Goal: Communication & Community: Ask a question

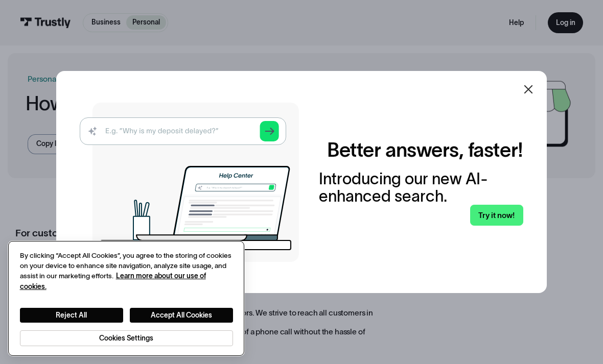
click at [181, 318] on button "Accept All Cookies" at bounding box center [181, 315] width 103 height 15
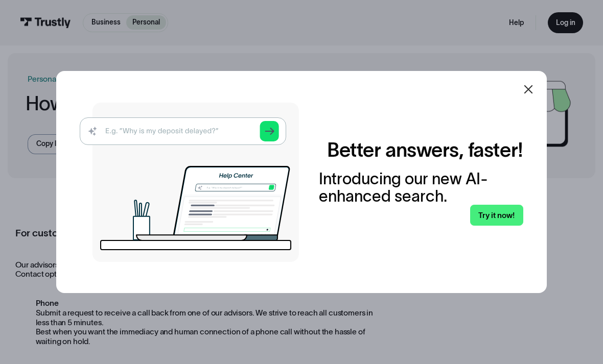
click at [534, 102] on div at bounding box center [528, 89] width 25 height 25
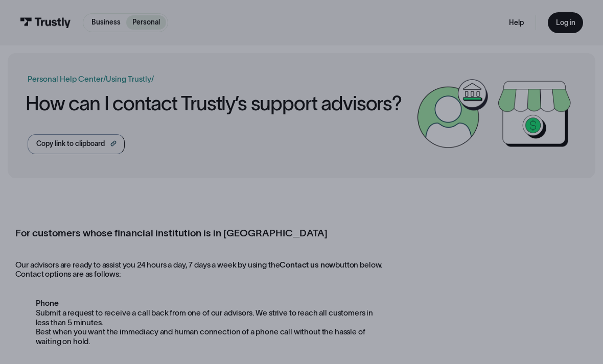
click at [528, 107] on img at bounding box center [534, 114] width 82 height 82
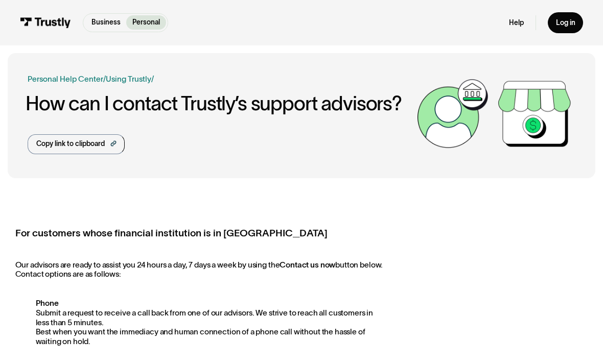
click at [512, 20] on link "Help" at bounding box center [516, 22] width 15 height 9
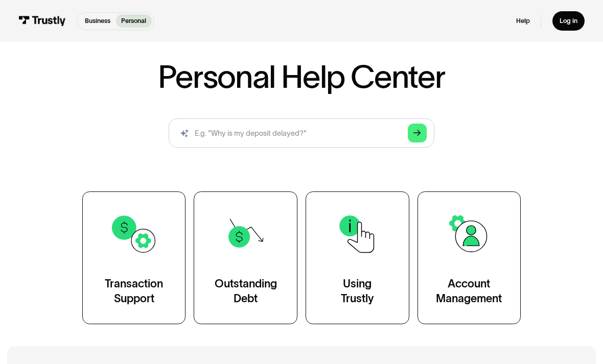
scroll to position [50, 0]
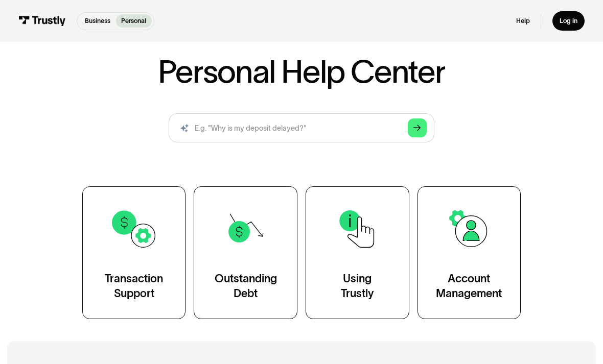
click at [251, 260] on link "Outstanding Debt" at bounding box center [246, 252] width 104 height 133
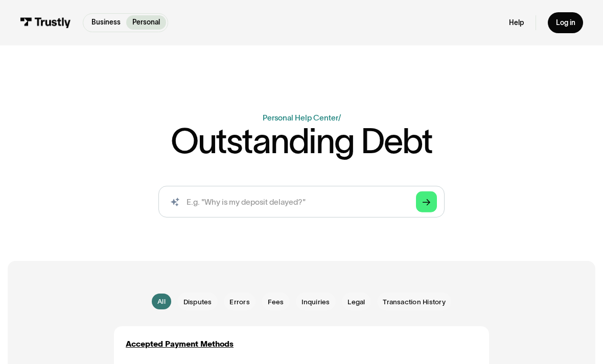
click at [516, 25] on link "Help" at bounding box center [516, 22] width 15 height 9
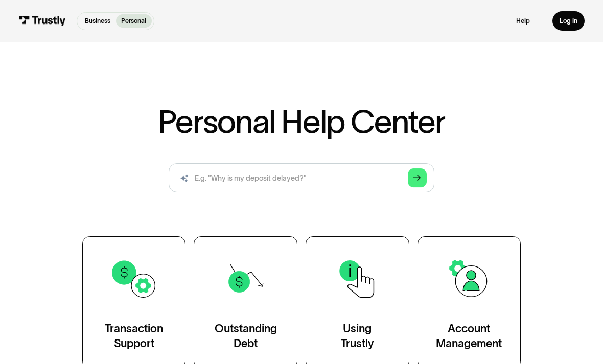
click at [562, 23] on div "Log in" at bounding box center [568, 21] width 18 height 8
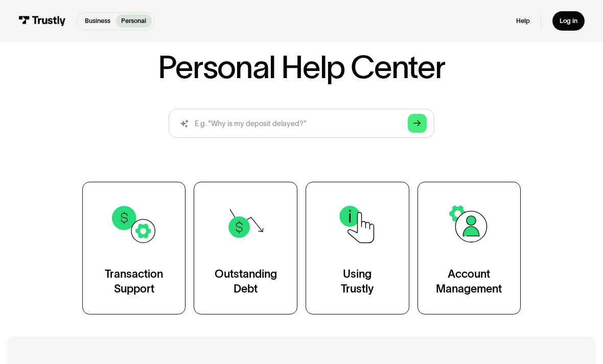
click at [524, 22] on link "Help" at bounding box center [523, 21] width 14 height 8
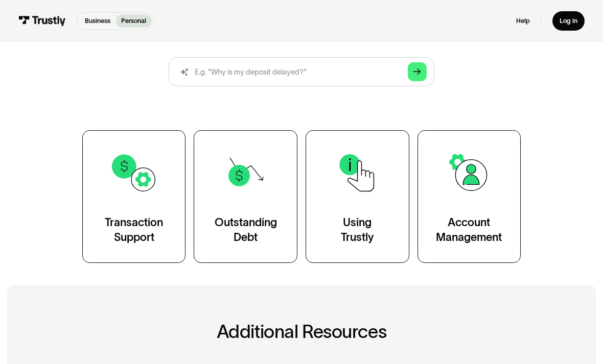
scroll to position [107, 0]
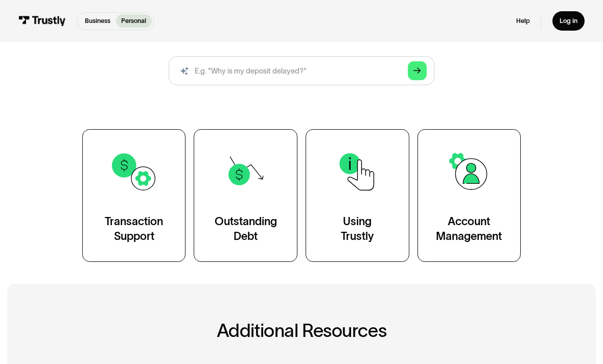
click at [134, 195] on img at bounding box center [133, 171] width 47 height 47
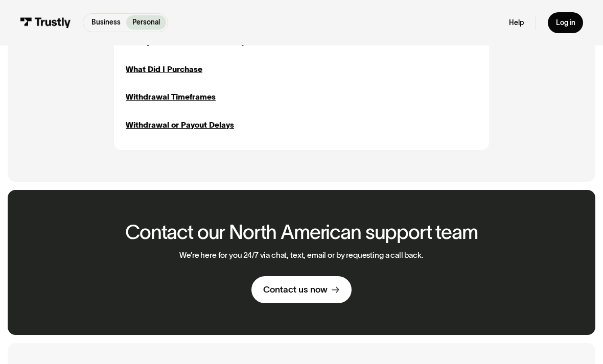
scroll to position [1299, 0]
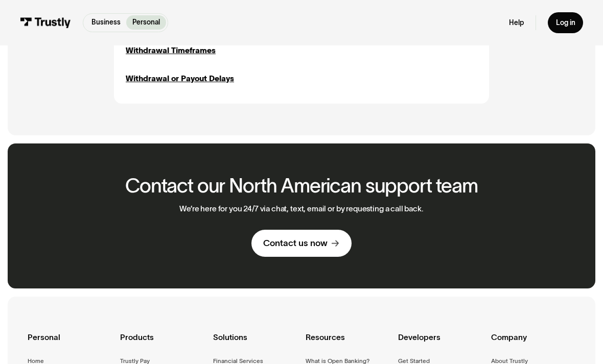
click at [293, 240] on div "Contact us now" at bounding box center [295, 244] width 64 height 12
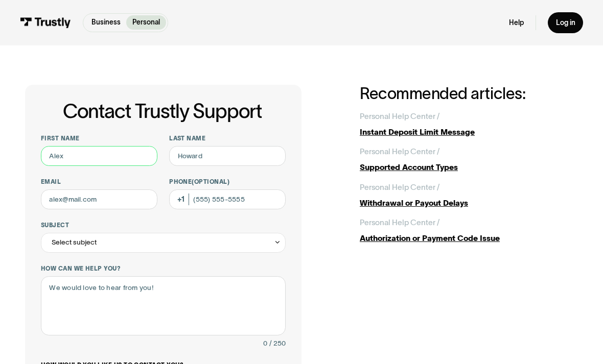
click at [78, 163] on input "First name" at bounding box center [99, 156] width 116 height 20
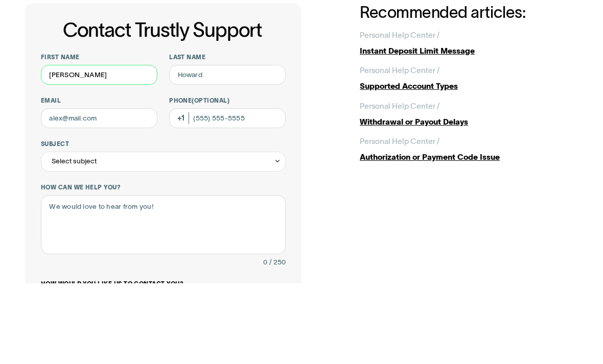
type input "[PERSON_NAME]"
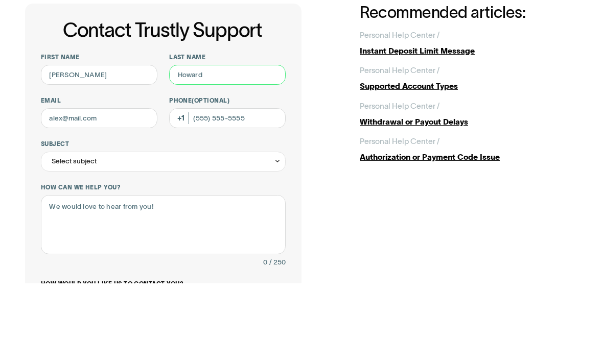
click at [227, 146] on input "Last name" at bounding box center [227, 156] width 116 height 20
type input "Lane"
click at [78, 189] on input "Email" at bounding box center [99, 199] width 116 height 20
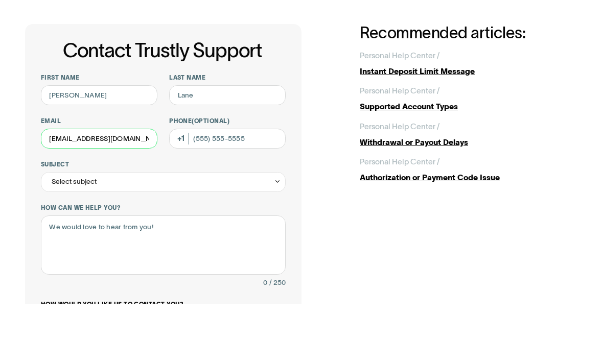
type input "[EMAIL_ADDRESS][DOMAIN_NAME]"
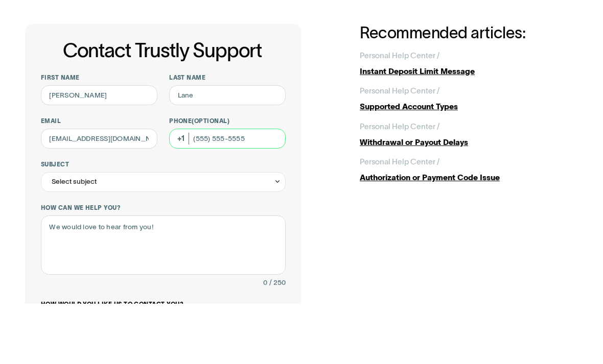
click at [236, 189] on input "Phone (Optional)" at bounding box center [227, 199] width 116 height 20
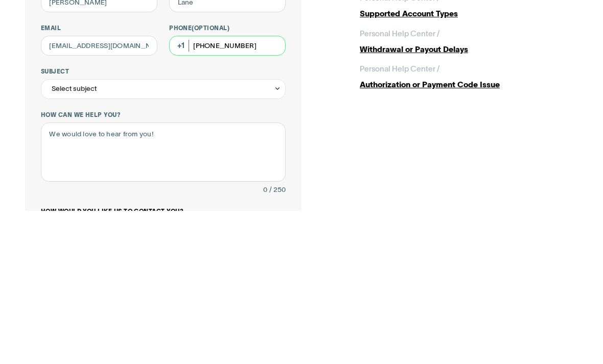
type input "[PHONE_NUMBER]"
click at [150, 233] on div "Select subject" at bounding box center [163, 243] width 245 height 20
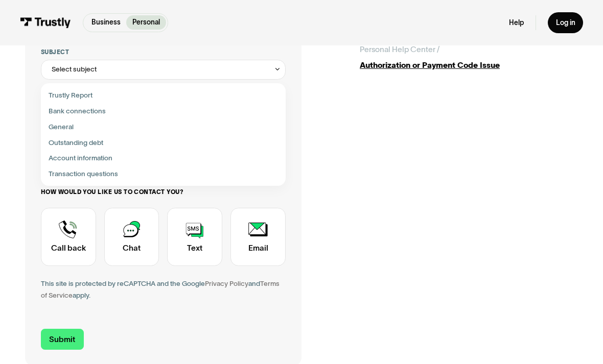
scroll to position [173, 0]
click at [65, 125] on div "Contact Trustly Support" at bounding box center [163, 127] width 237 height 16
type input "*******"
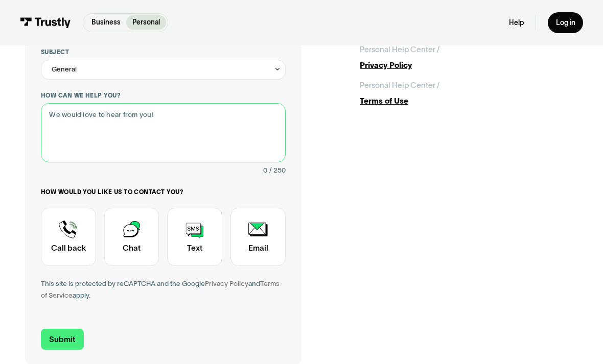
click at [77, 118] on textarea "How can we help you?" at bounding box center [163, 132] width 245 height 59
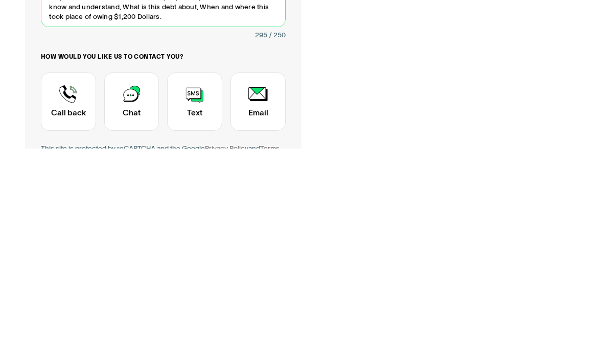
scroll to position [93, 0]
type textarea "Hello my name is [PERSON_NAME]’m writing to get some information about an Debt …"
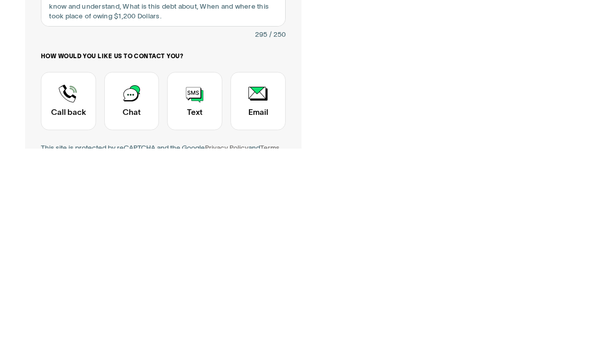
click at [71, 288] on div "Contact Trustly Support" at bounding box center [68, 317] width 55 height 58
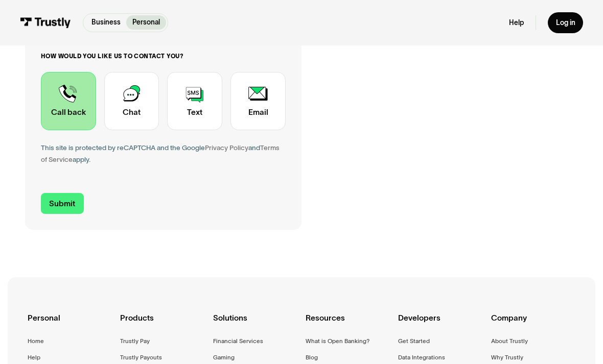
click at [69, 193] on input "Submit" at bounding box center [62, 203] width 43 height 21
type input "[PHONE_NUMBER]"
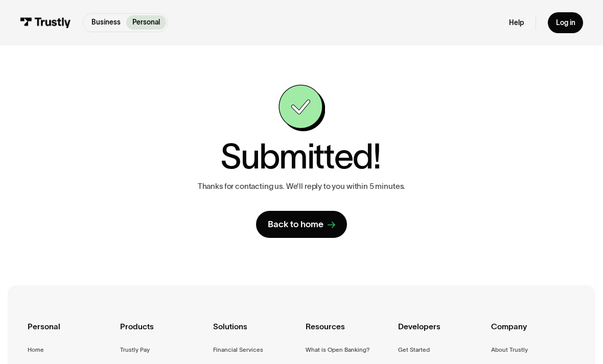
click at [298, 219] on div "Back to home" at bounding box center [296, 225] width 56 height 12
